Goal: Navigation & Orientation: Find specific page/section

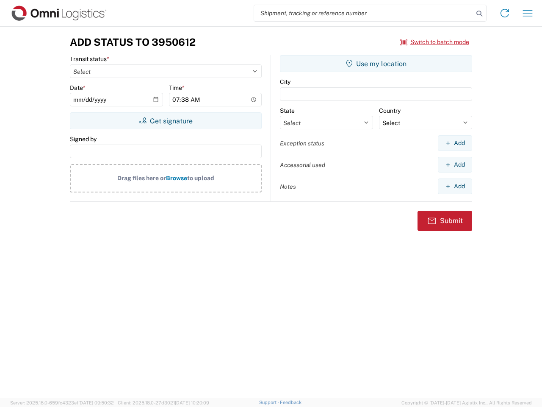
click at [364, 13] on input "search" at bounding box center [364, 13] width 220 height 16
click at [480, 14] on icon at bounding box center [480, 14] width 12 height 12
click at [505, 13] on icon at bounding box center [505, 13] width 14 height 14
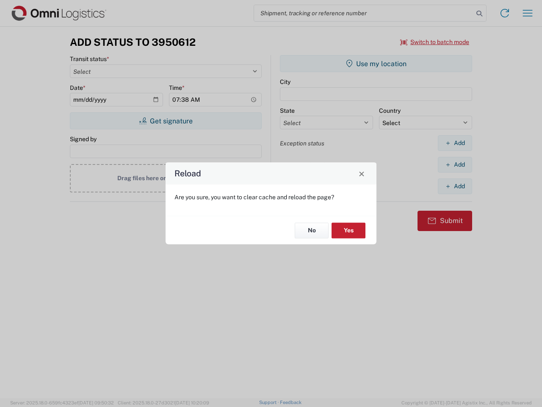
click at [528, 13] on div "Reload Are you sure, you want to clear cache and reload the page? No Yes" at bounding box center [271, 203] width 542 height 407
click at [435, 42] on div "Reload Are you sure, you want to clear cache and reload the page? No Yes" at bounding box center [271, 203] width 542 height 407
click at [166, 121] on div "Reload Are you sure, you want to clear cache and reload the page? No Yes" at bounding box center [271, 203] width 542 height 407
click at [376, 64] on div "Reload Are you sure, you want to clear cache and reload the page? No Yes" at bounding box center [271, 203] width 542 height 407
click at [455, 143] on div "Reload Are you sure, you want to clear cache and reload the page? No Yes" at bounding box center [271, 203] width 542 height 407
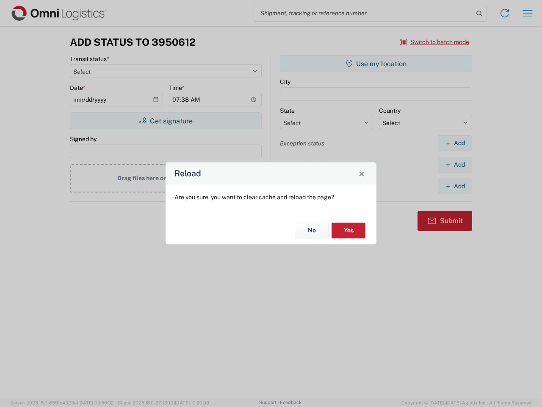
click at [455, 164] on div "Reload Are you sure, you want to clear cache and reload the page? No Yes" at bounding box center [271, 203] width 542 height 407
click at [455, 186] on div "Reload Are you sure, you want to clear cache and reload the page? No Yes" at bounding box center [271, 203] width 542 height 407
